Goal: Information Seeking & Learning: Learn about a topic

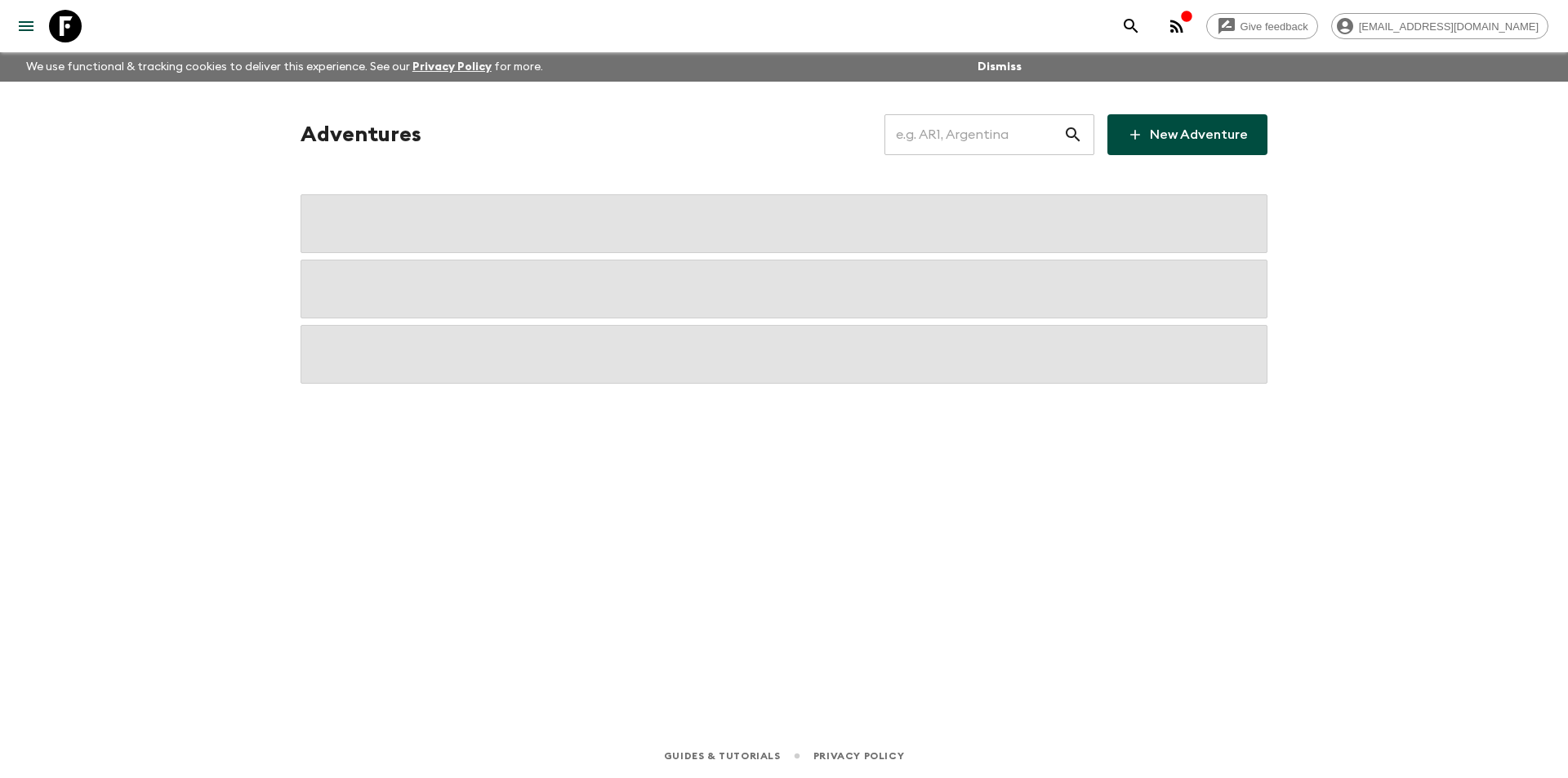
click at [989, 138] on input "text" at bounding box center [974, 135] width 179 height 46
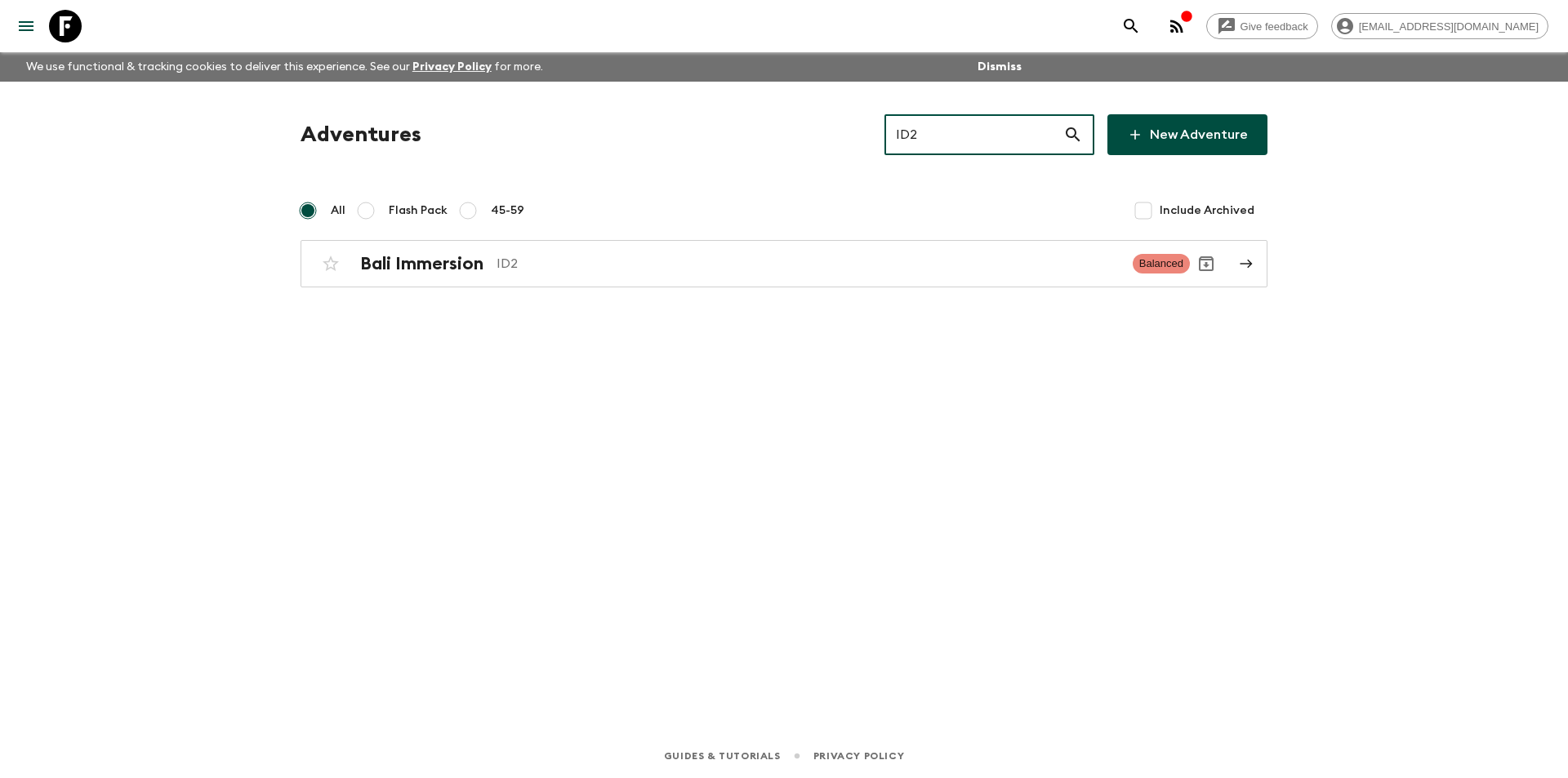
type input "ID2"
click at [728, 253] on div "Bali Immersion ID2" at bounding box center [739, 263] width 759 height 21
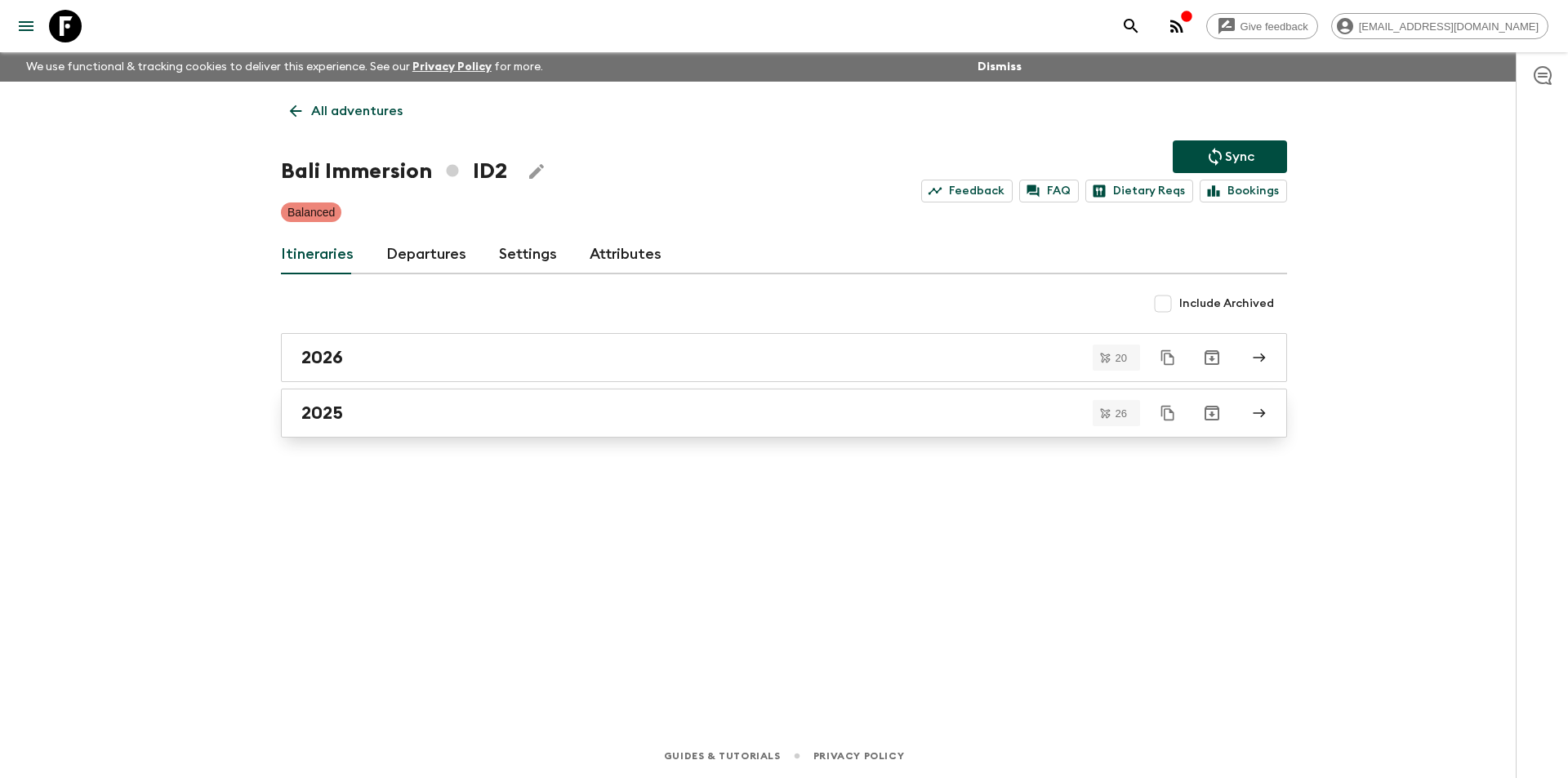
click at [384, 423] on div "2025" at bounding box center [768, 412] width 934 height 21
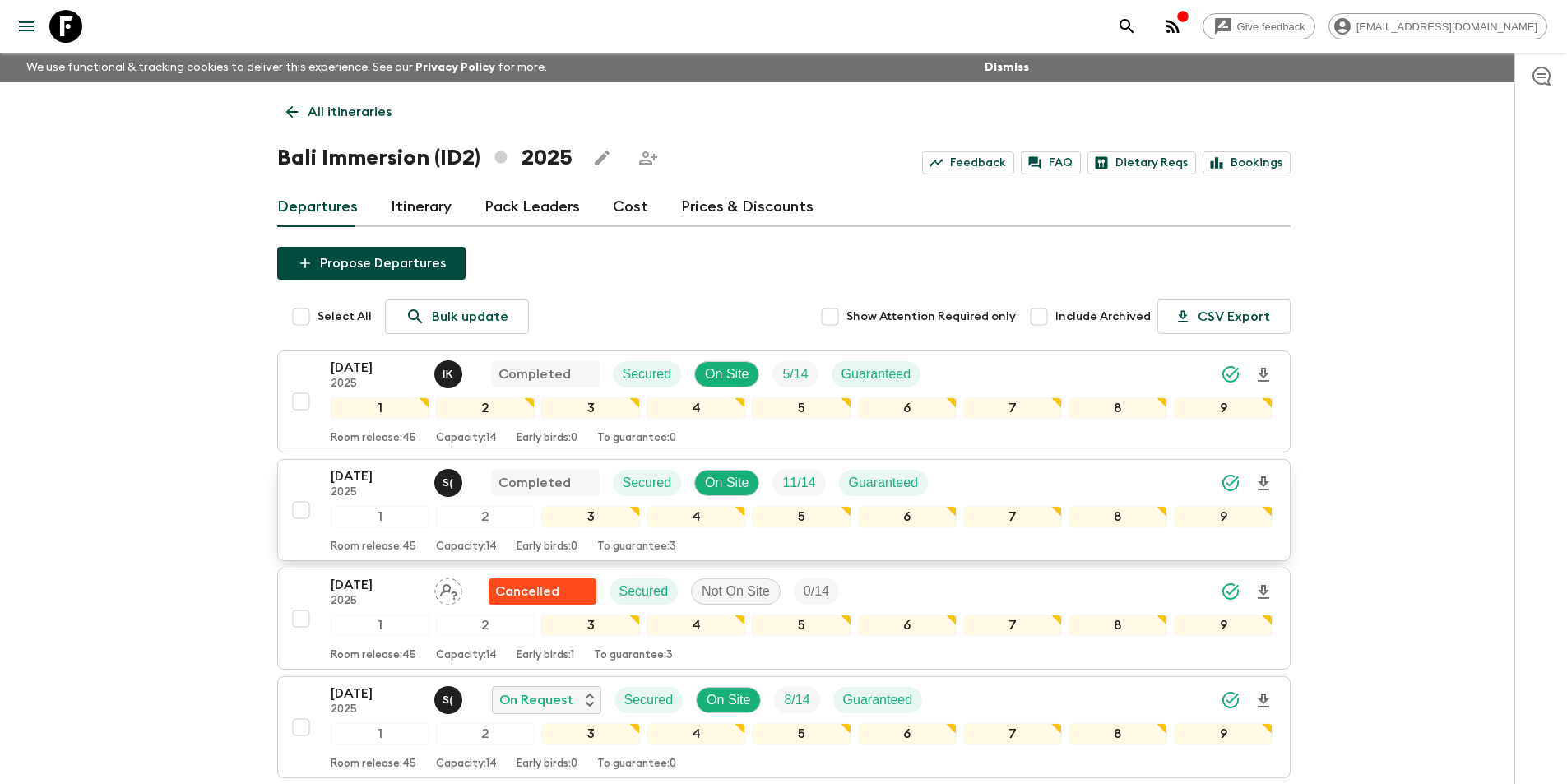
scroll to position [411, 0]
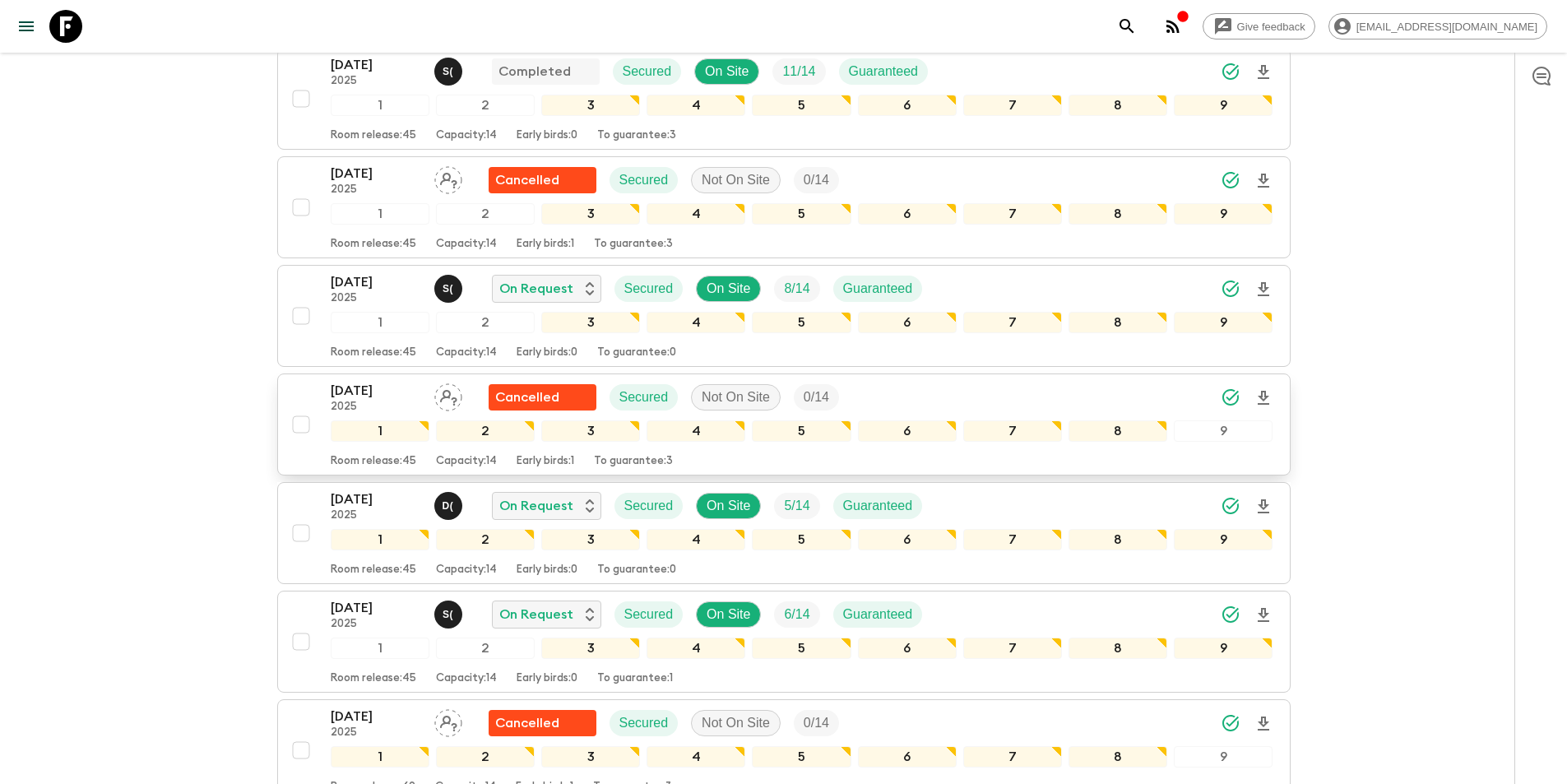
click at [362, 391] on p "[DATE]" at bounding box center [376, 390] width 91 height 20
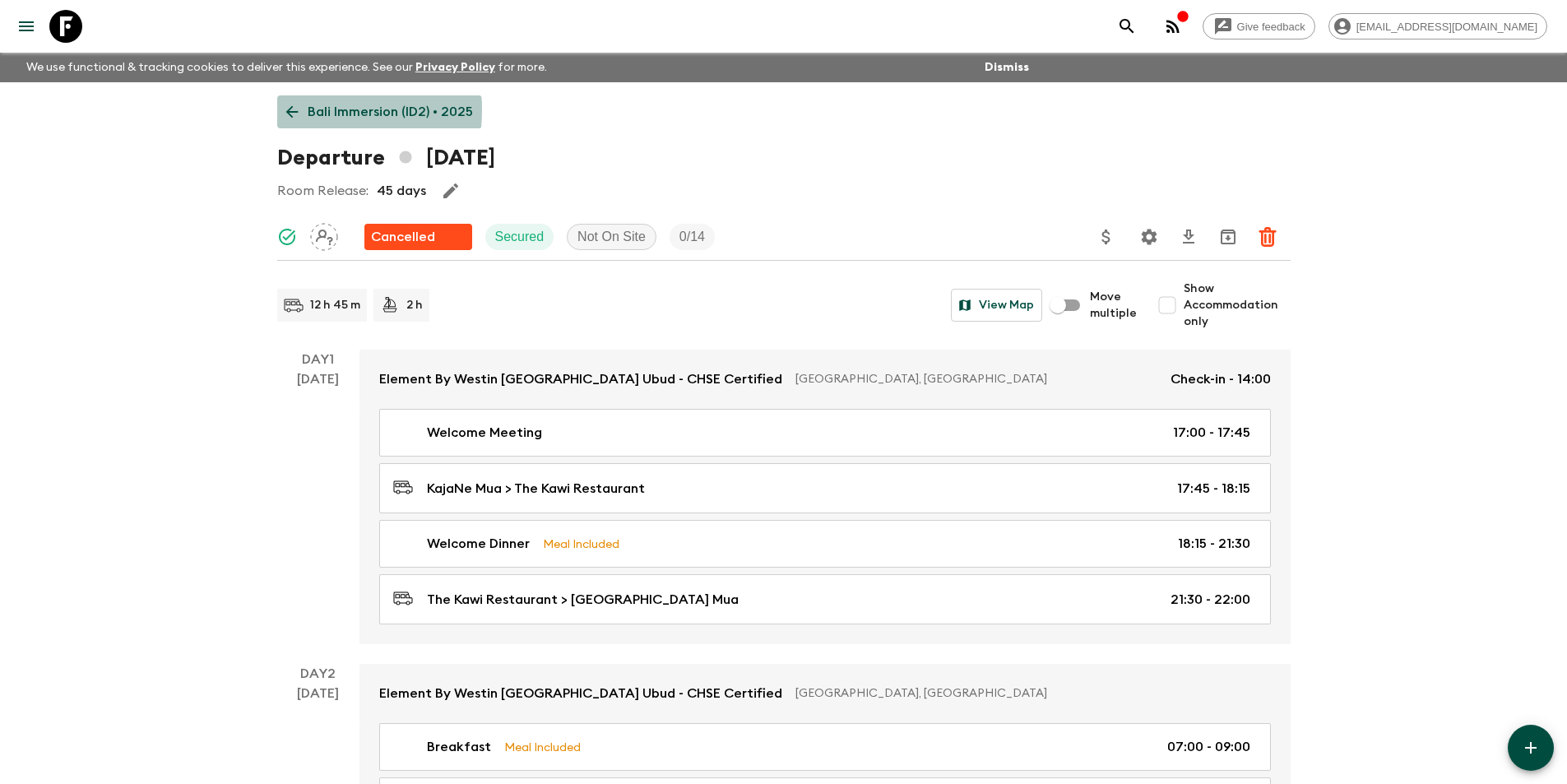
click at [285, 110] on icon at bounding box center [292, 111] width 18 height 18
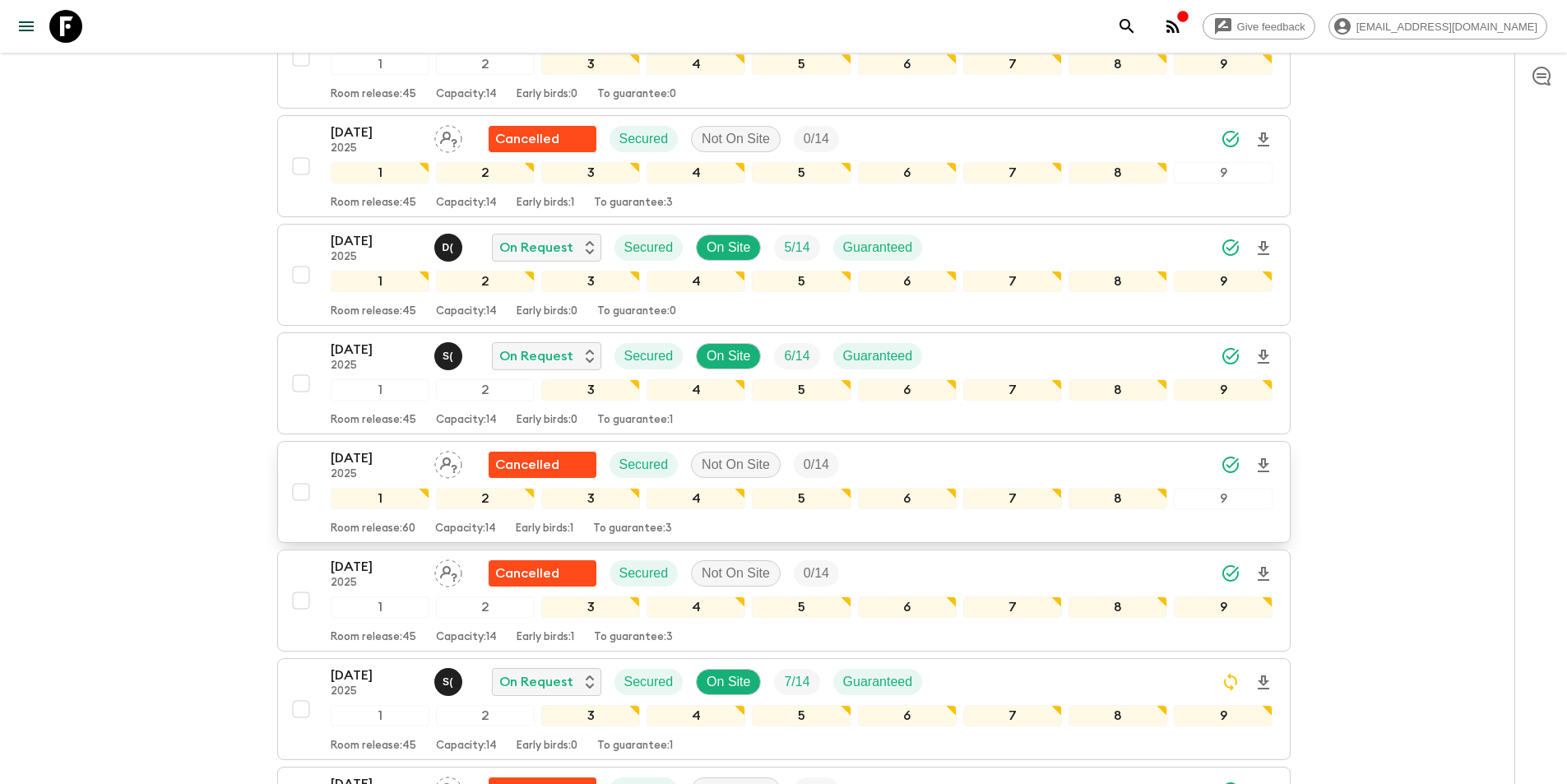
scroll to position [822, 0]
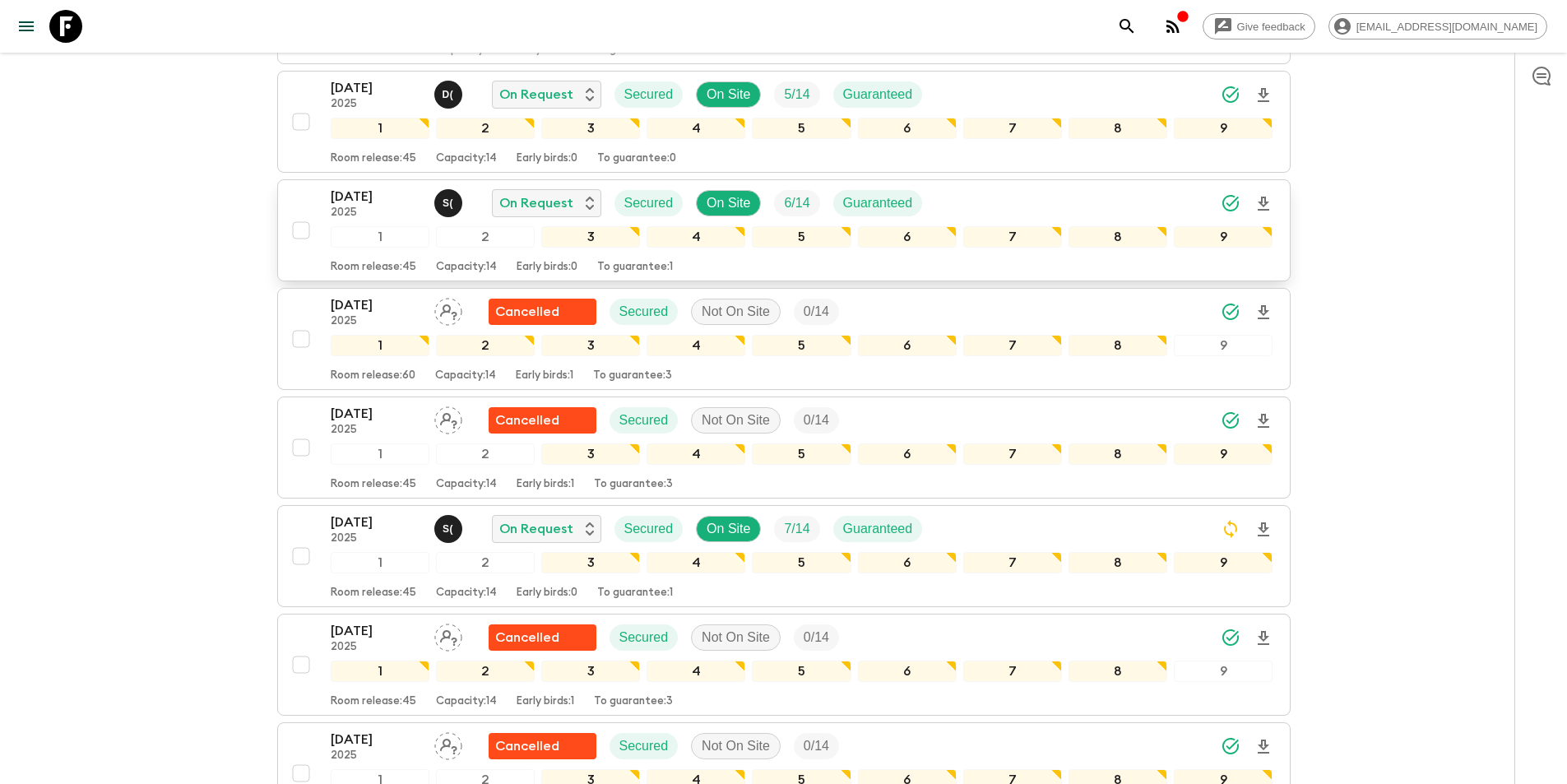
click at [379, 204] on p "[DATE]" at bounding box center [376, 196] width 91 height 20
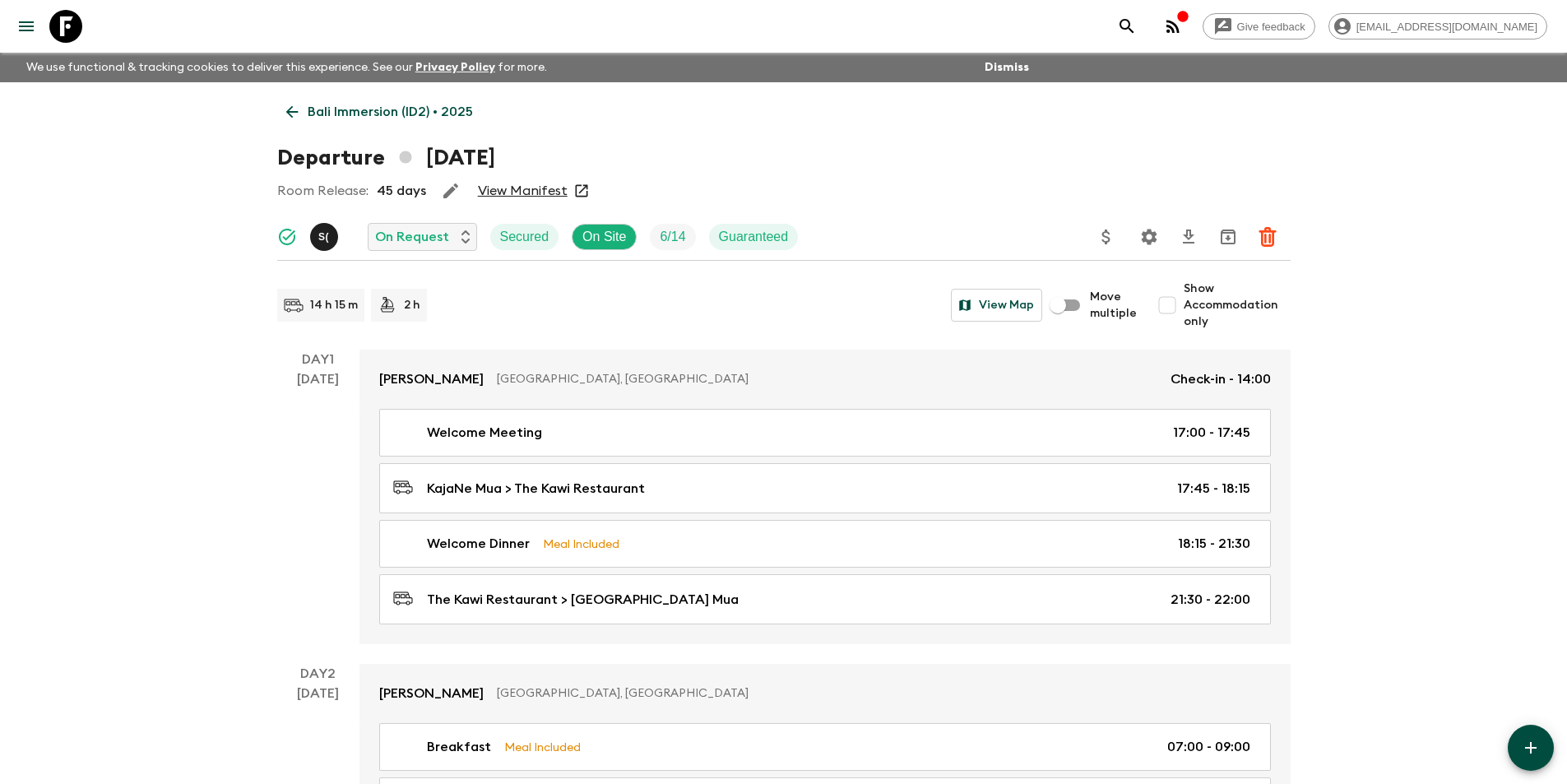
click at [279, 109] on link "Bali Immersion (ID2) • 2025" at bounding box center [379, 112] width 204 height 32
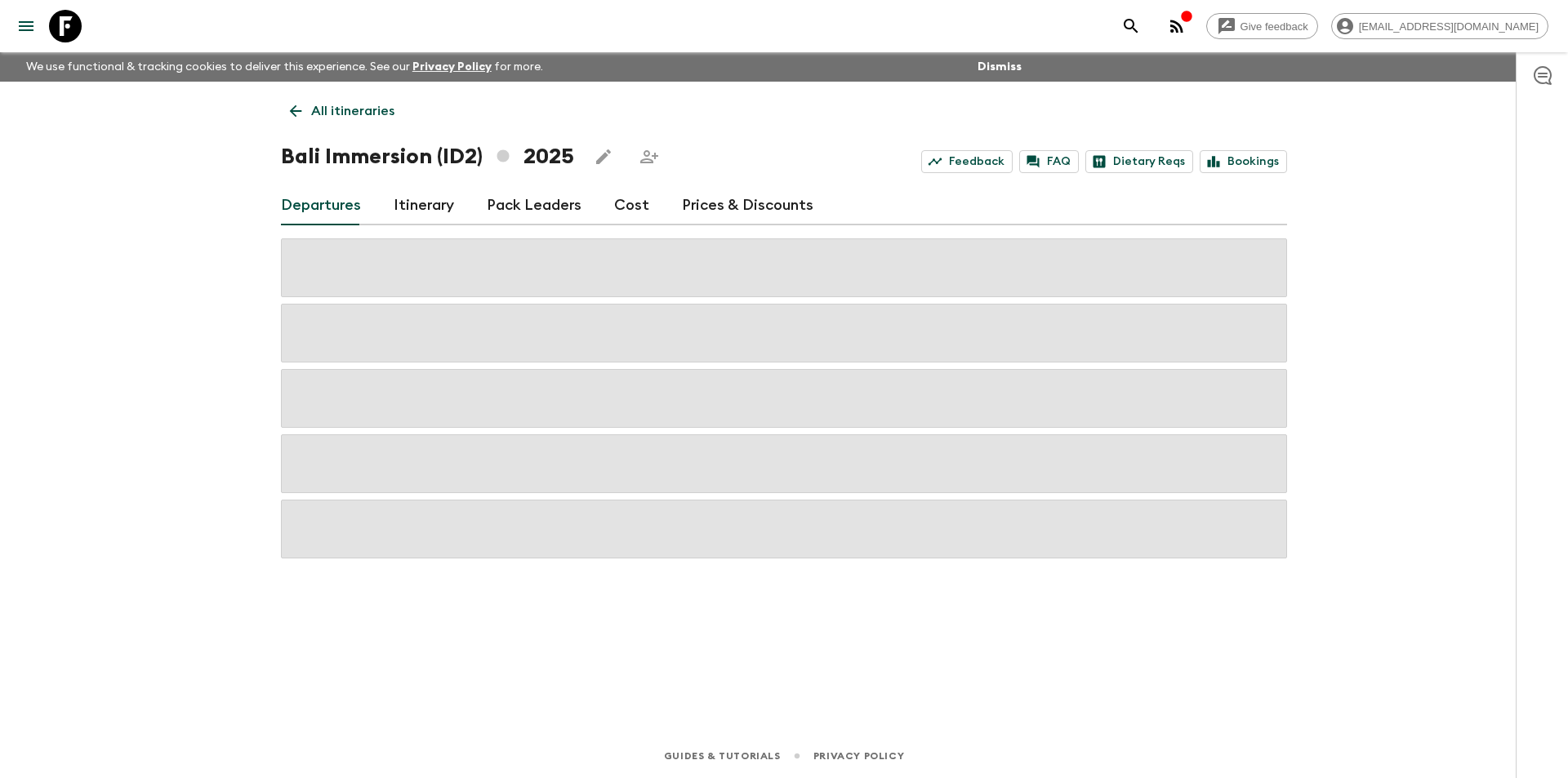
click at [599, 210] on div "Departures Itinerary Pack Leaders Cost Prices & Discounts" at bounding box center [784, 205] width 1006 height 39
click at [614, 213] on link "Cost" at bounding box center [631, 205] width 35 height 39
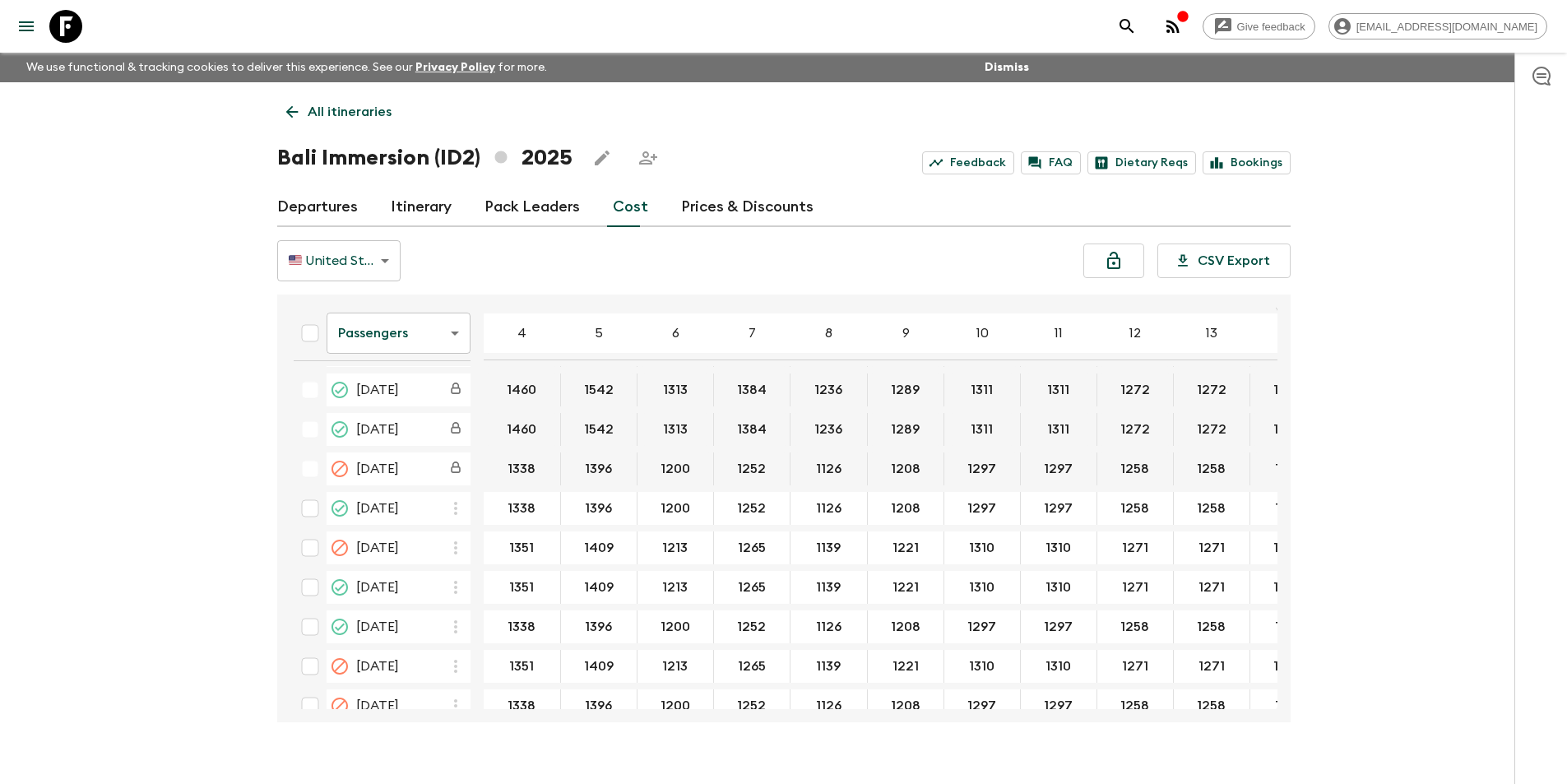
scroll to position [833, 0]
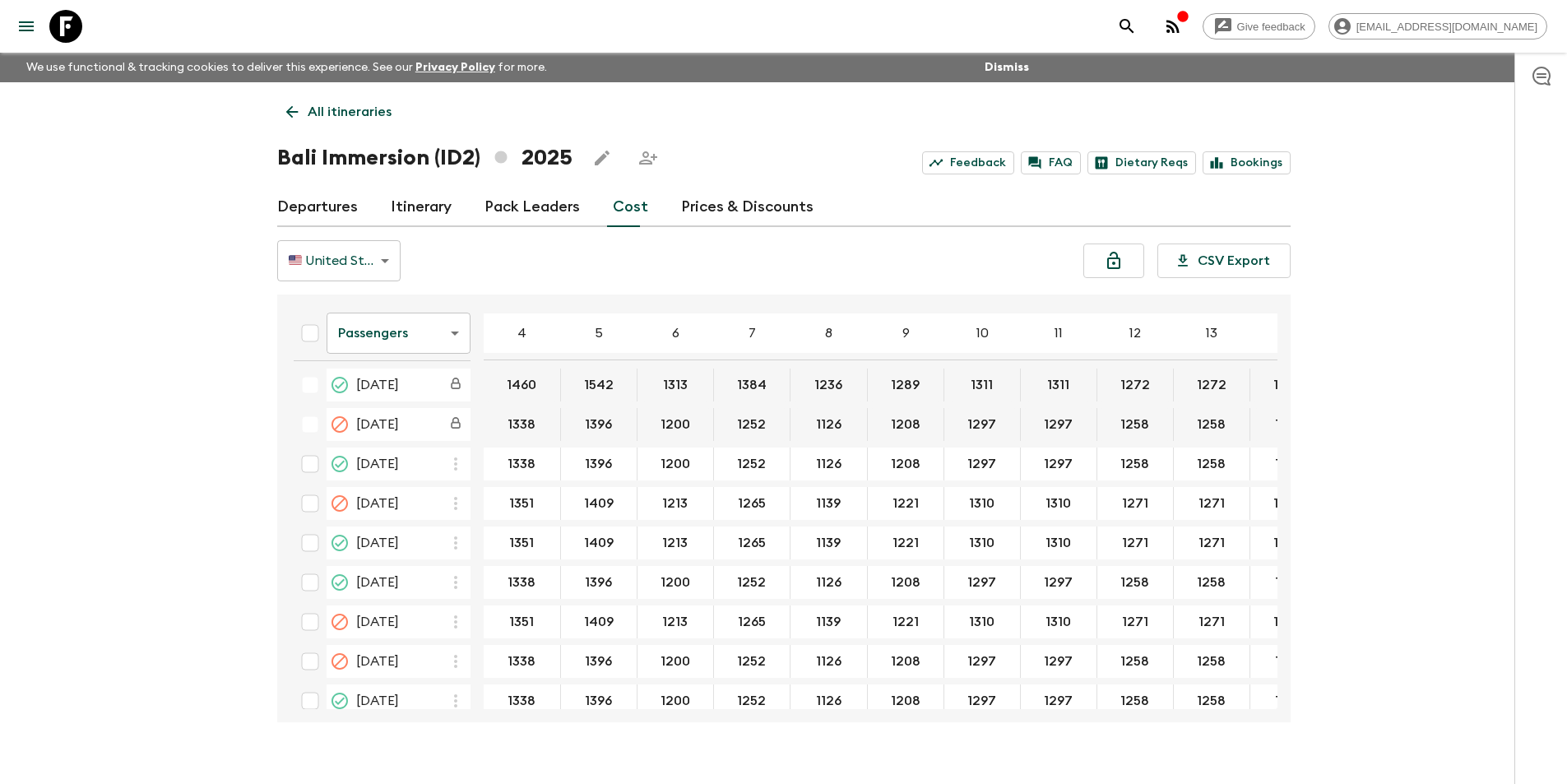
drag, startPoint x: 1280, startPoint y: 547, endPoint x: 1272, endPoint y: 531, distance: 17.9
click at [1273, 533] on div "Passengers passengersCost ​ 4 5 6 7 8 9 10 11 12 13 14 15 16 17 18 [DATE] 1443 …" at bounding box center [784, 508] width 1014 height 427
click at [417, 335] on body "Give feedback [EMAIL_ADDRESS][DOMAIN_NAME] We use functional & tracking cookies…" at bounding box center [784, 406] width 1567 height 812
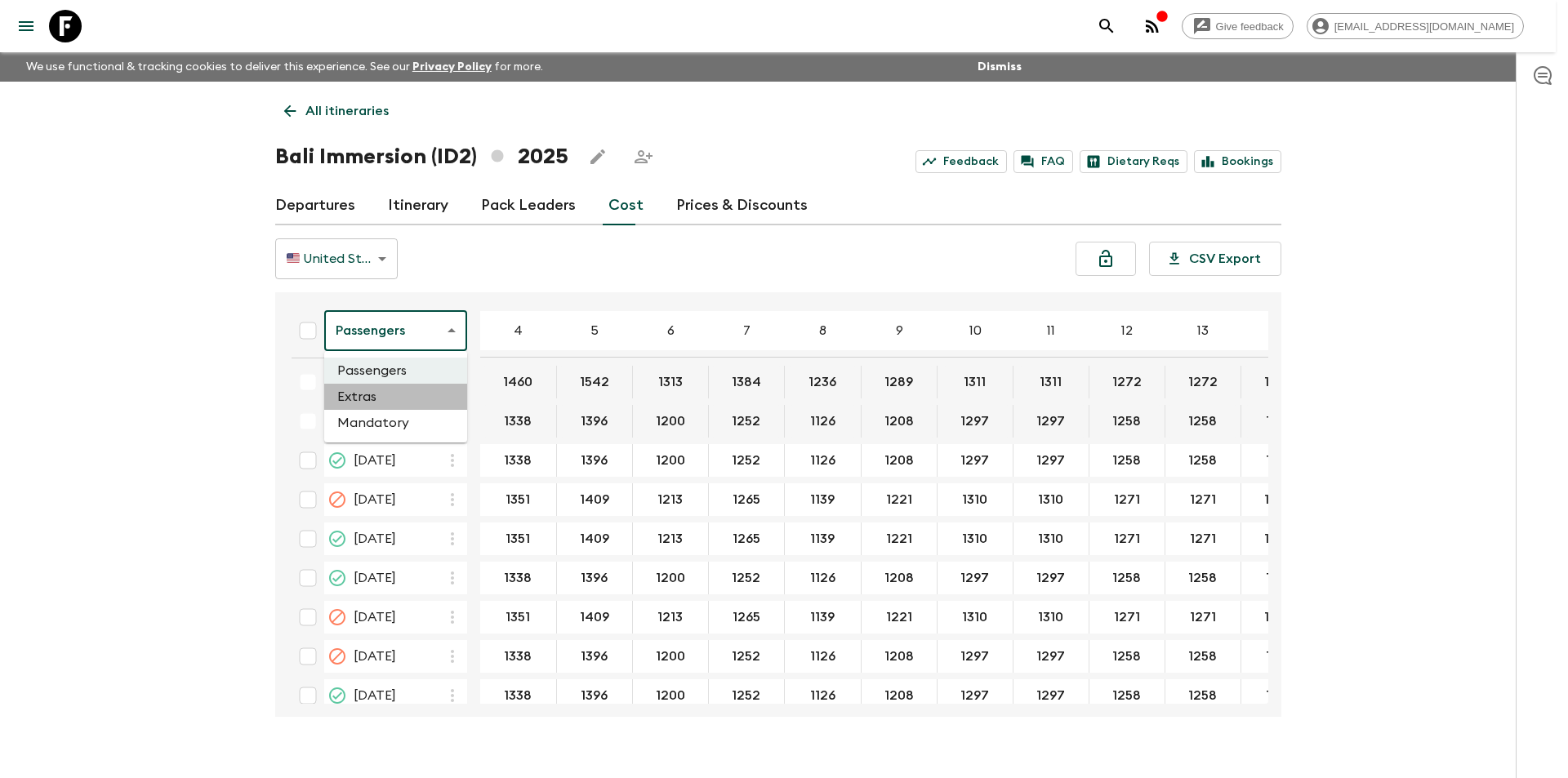
click at [370, 405] on li "Extras" at bounding box center [396, 396] width 143 height 26
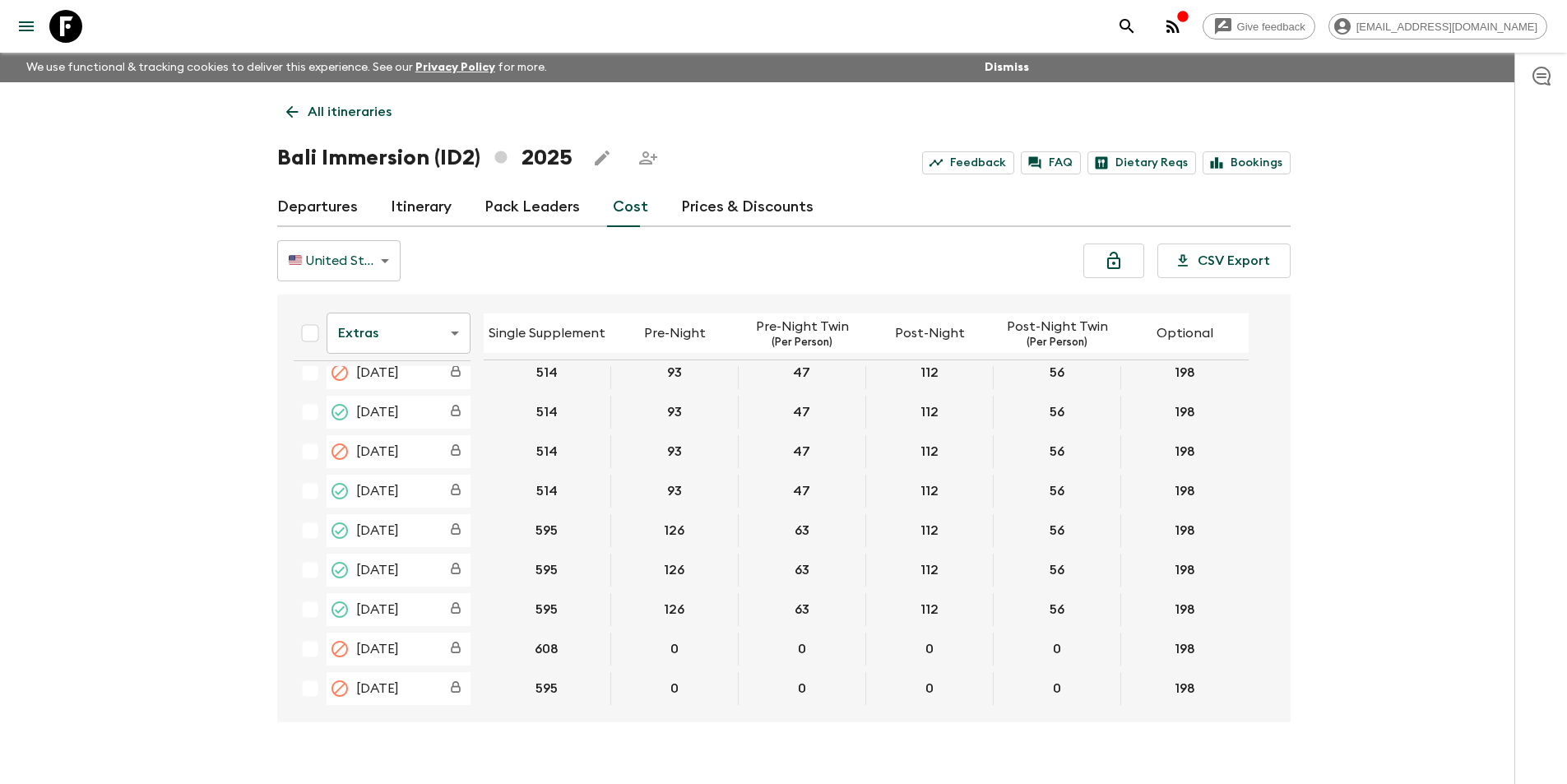
scroll to position [822, 0]
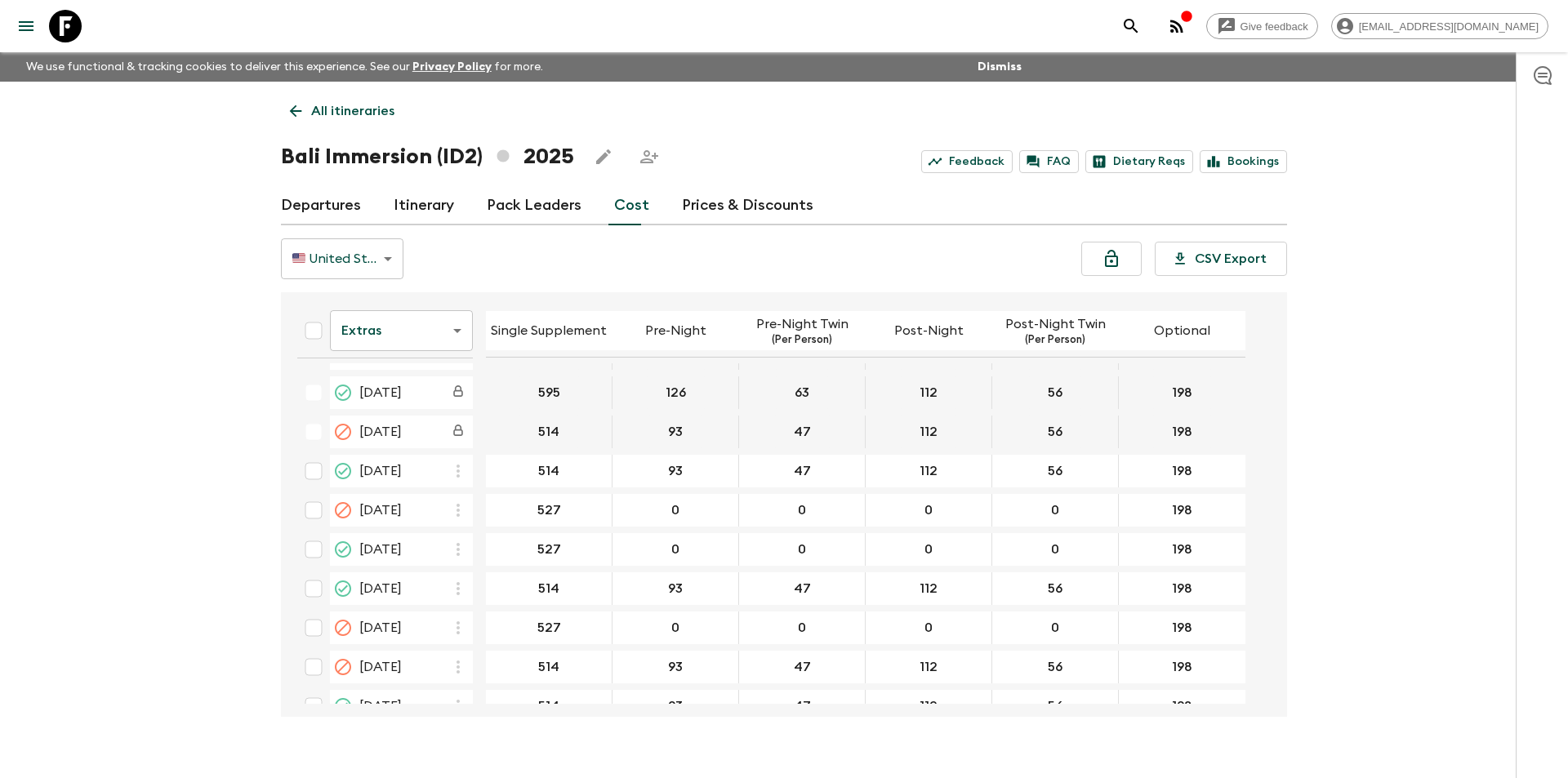
click at [396, 323] on body "Give feedback [EMAIL_ADDRESS][DOMAIN_NAME] We use functional & tracking cookies…" at bounding box center [784, 403] width 1568 height 806
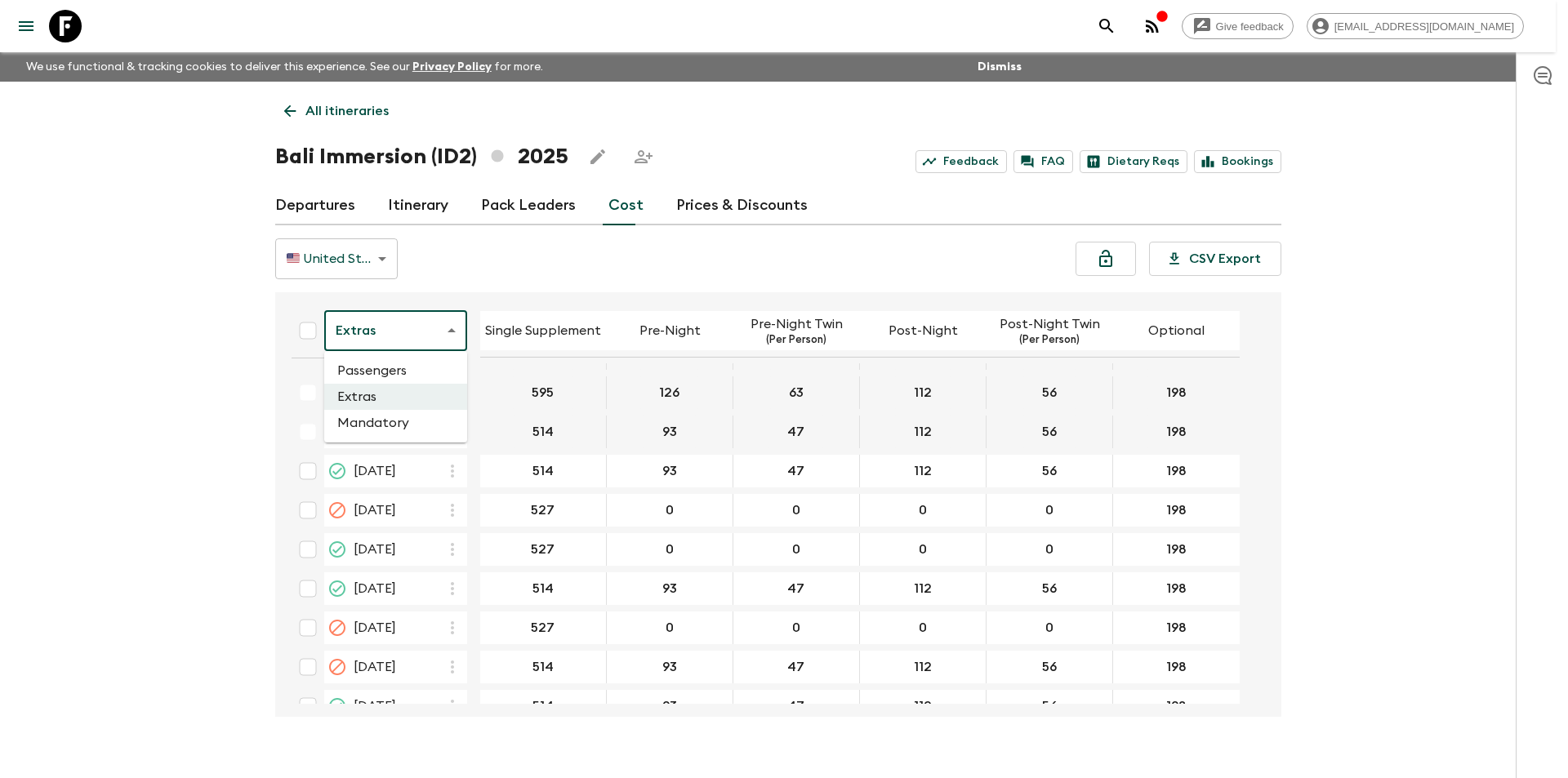
click at [397, 371] on li "Passengers" at bounding box center [396, 370] width 143 height 26
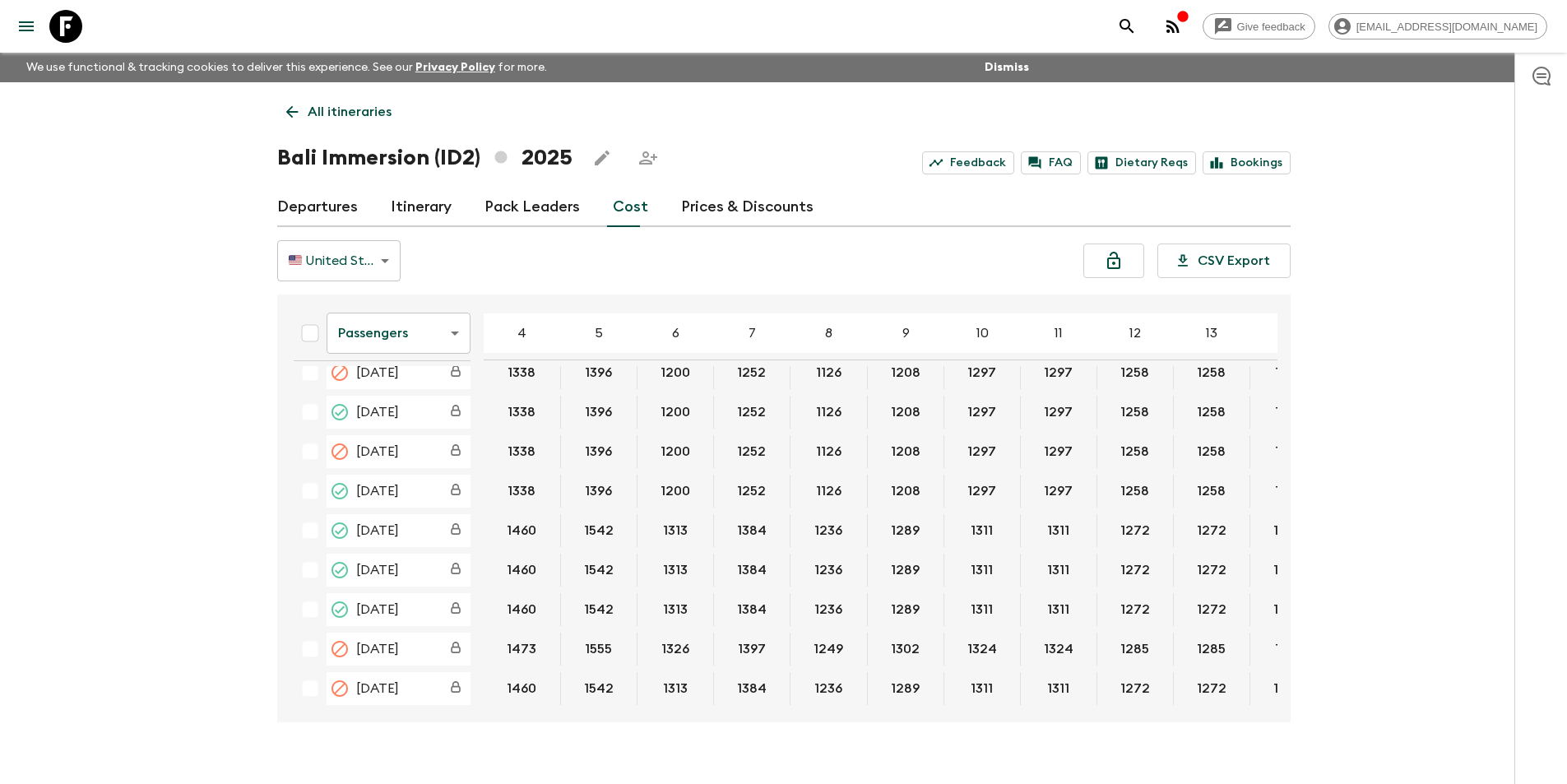
scroll to position [822, 0]
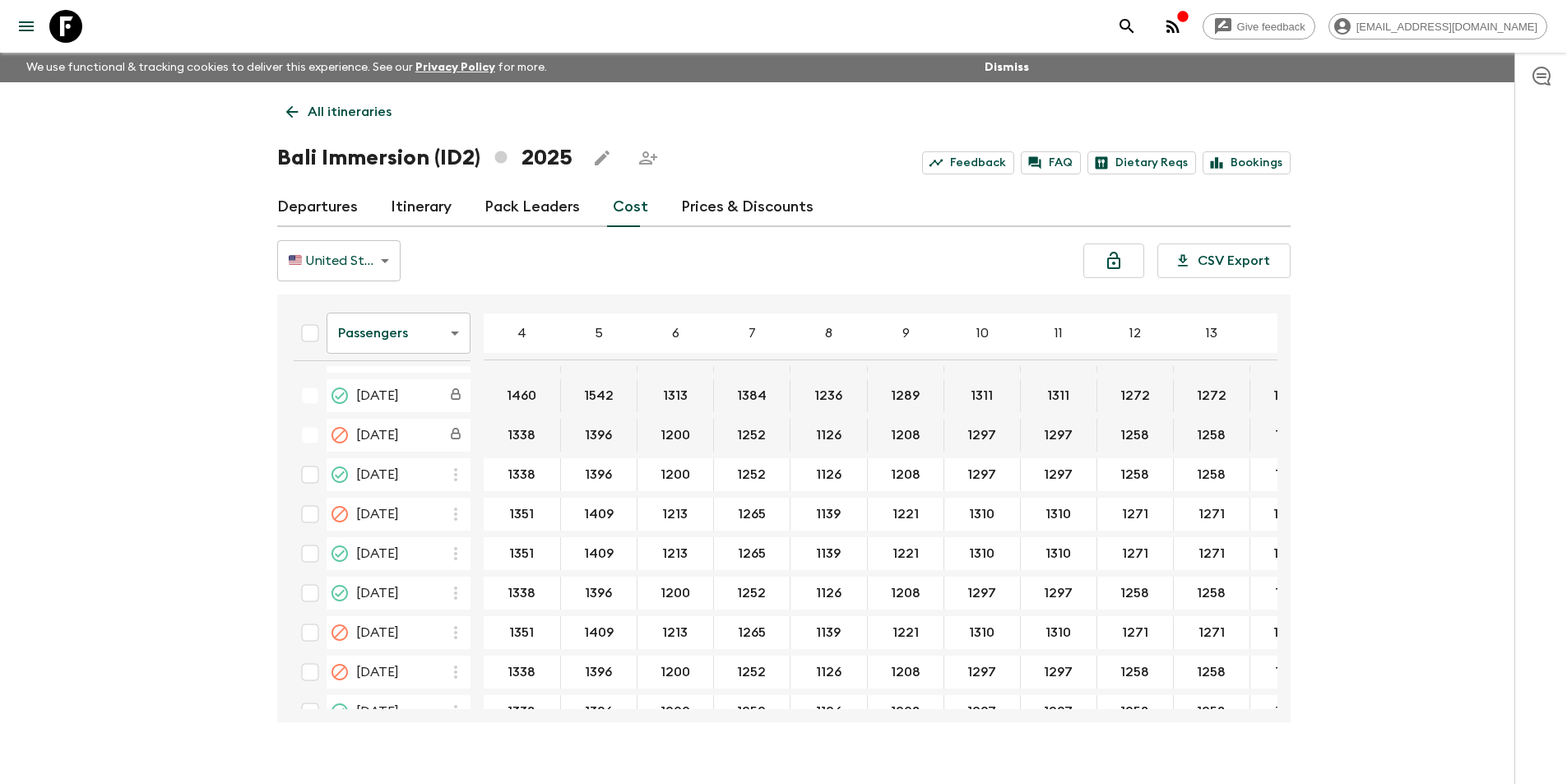
click at [439, 363] on th "Passengers passengersCost ​" at bounding box center [382, 337] width 204 height 58
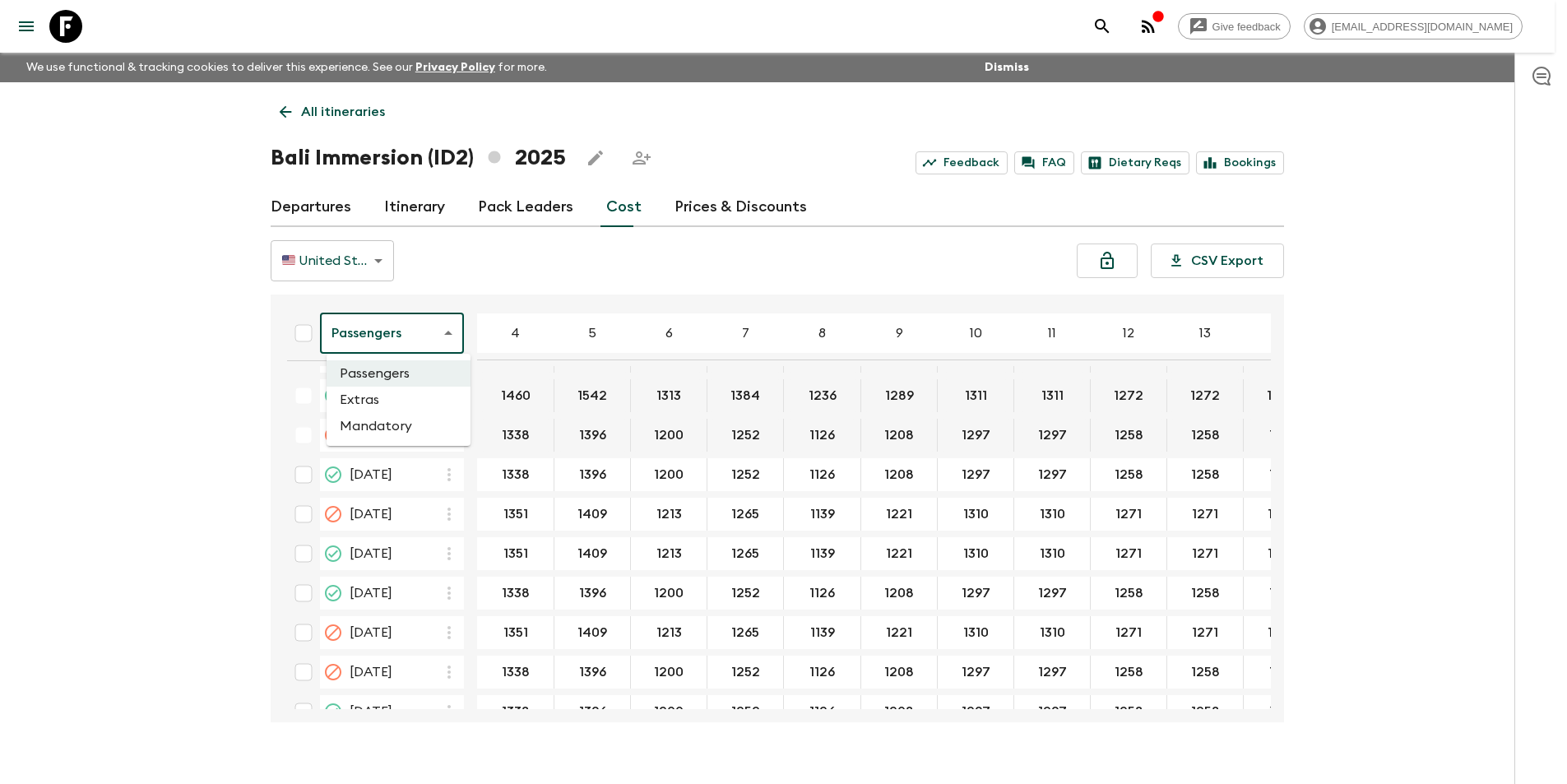
click at [424, 347] on body "Give feedback [EMAIL_ADDRESS][DOMAIN_NAME] We use functional & tracking cookies…" at bounding box center [784, 406] width 1567 height 812
click at [394, 424] on li "Mandatory" at bounding box center [399, 426] width 144 height 27
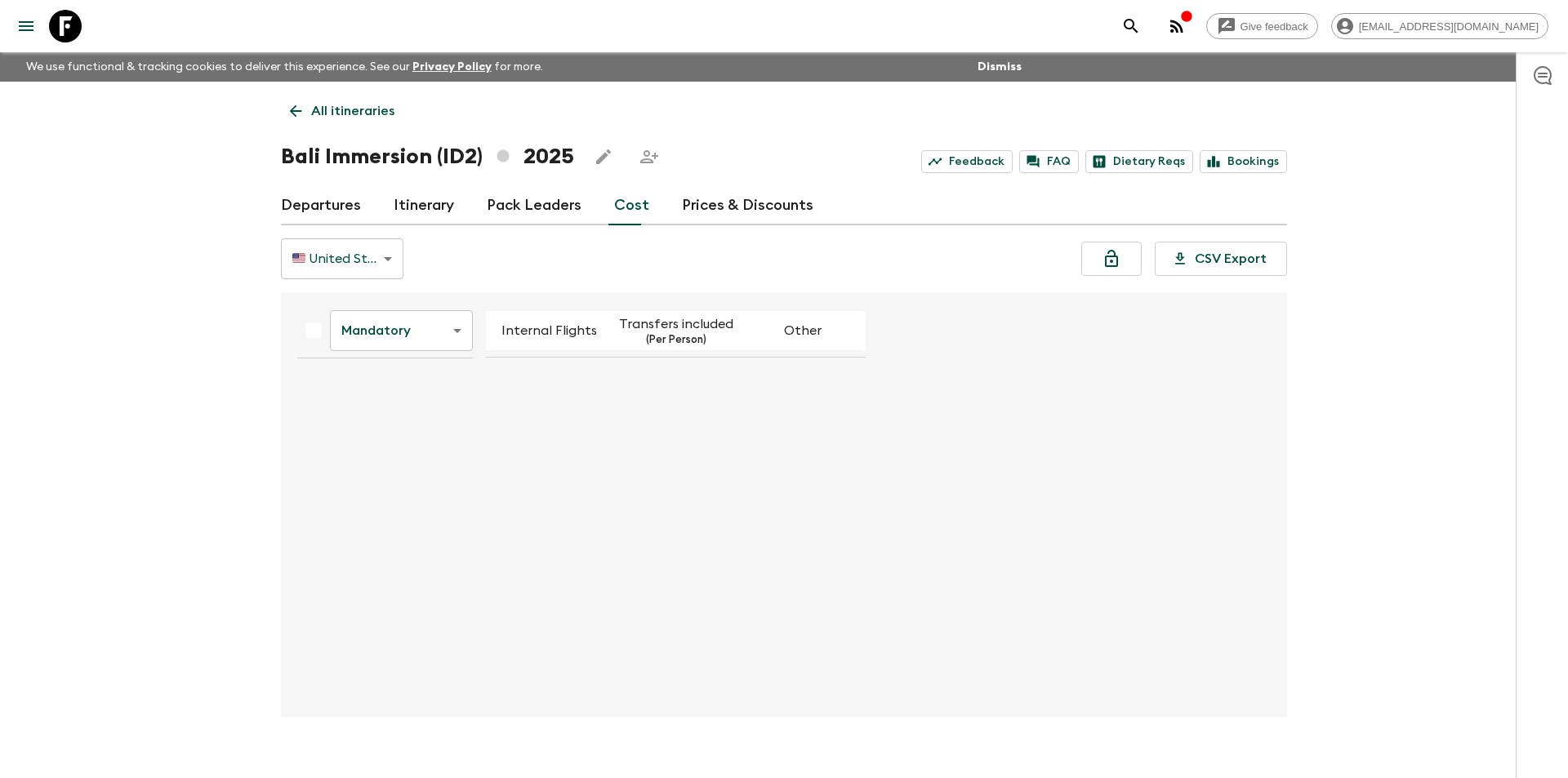
click at [396, 326] on body "Give feedback [EMAIL_ADDRESS][DOMAIN_NAME] We use functional & tracking cookies…" at bounding box center [784, 403] width 1568 height 806
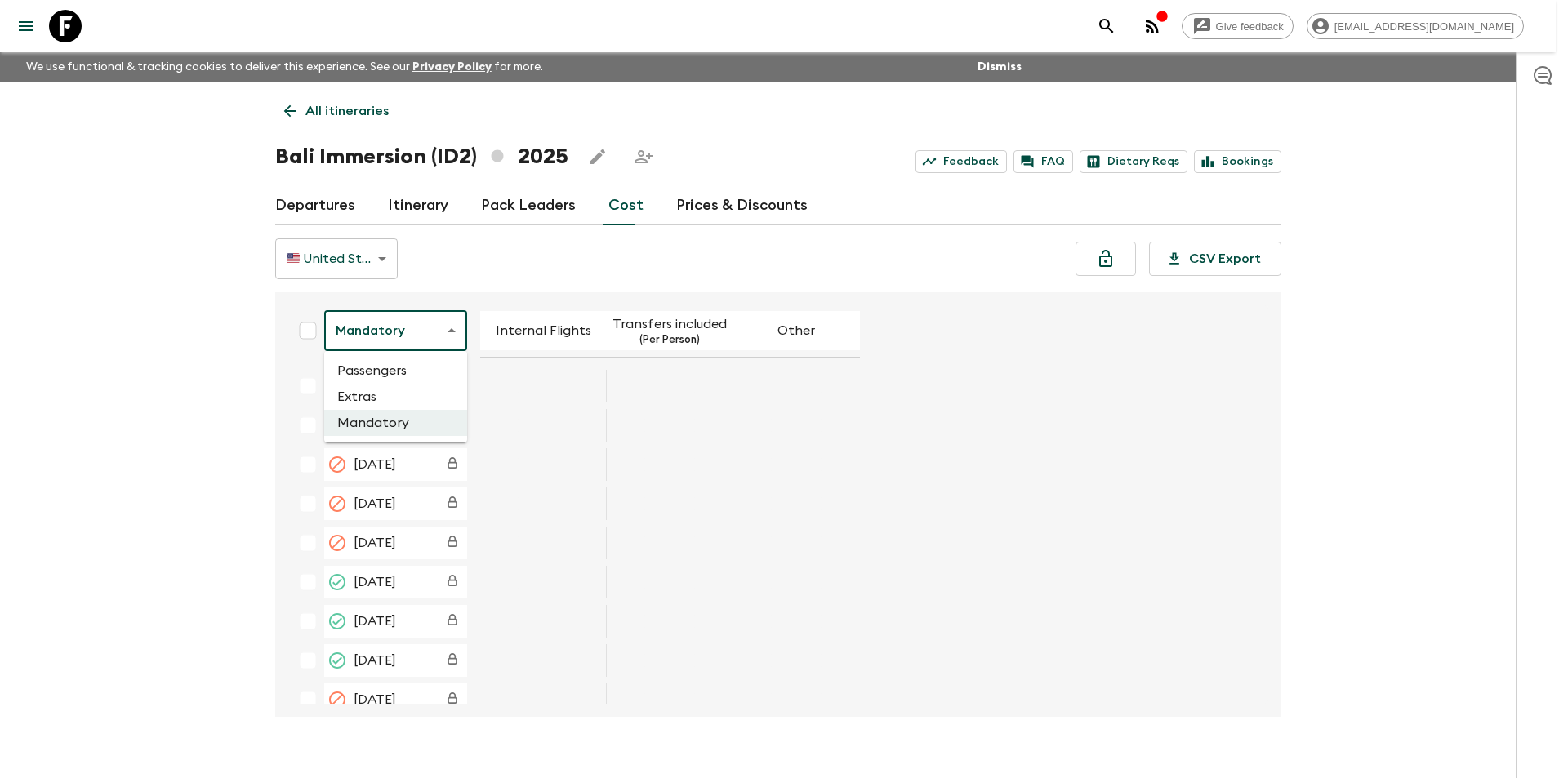
click at [404, 395] on li "Extras" at bounding box center [396, 396] width 143 height 26
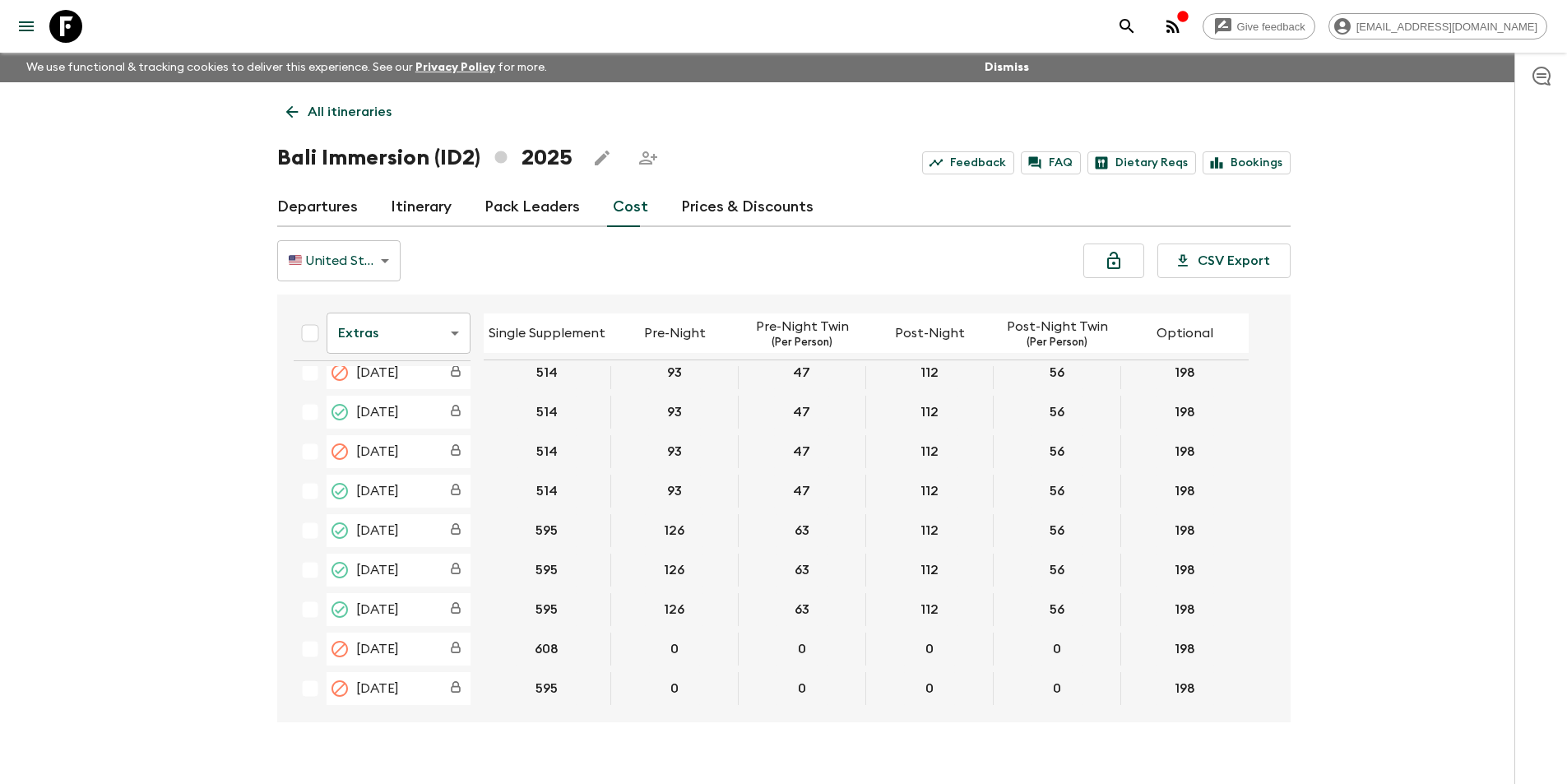
scroll to position [822, 0]
